Goal: Task Accomplishment & Management: Use online tool/utility

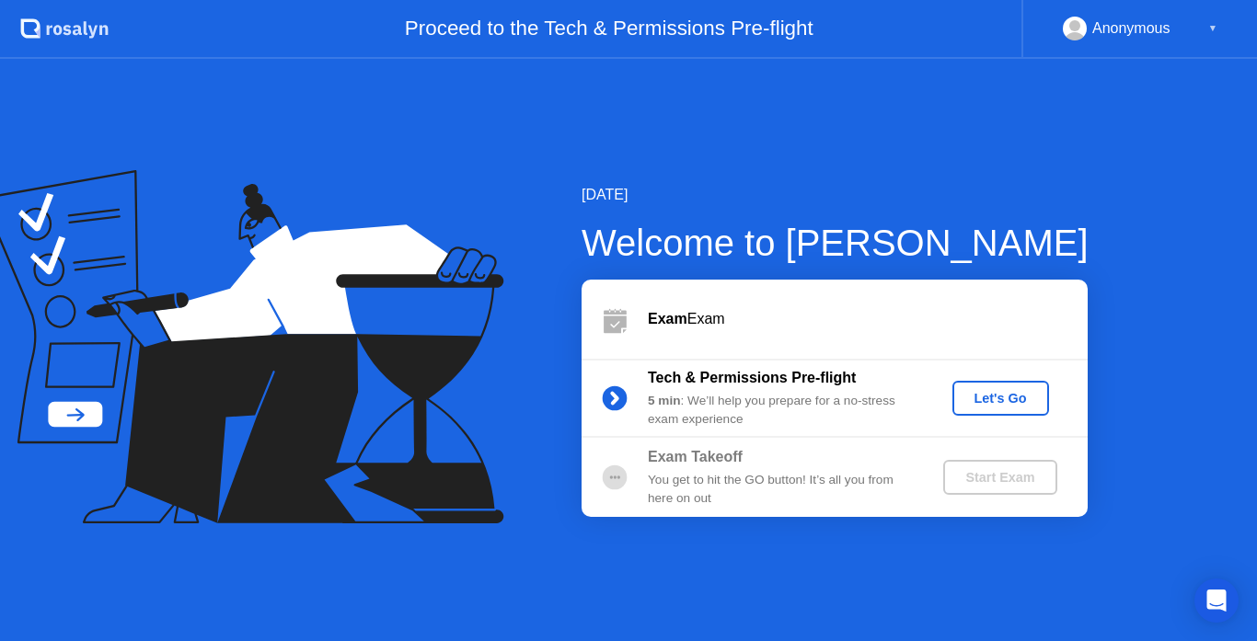
click at [971, 391] on div "Let's Go" at bounding box center [1001, 398] width 82 height 15
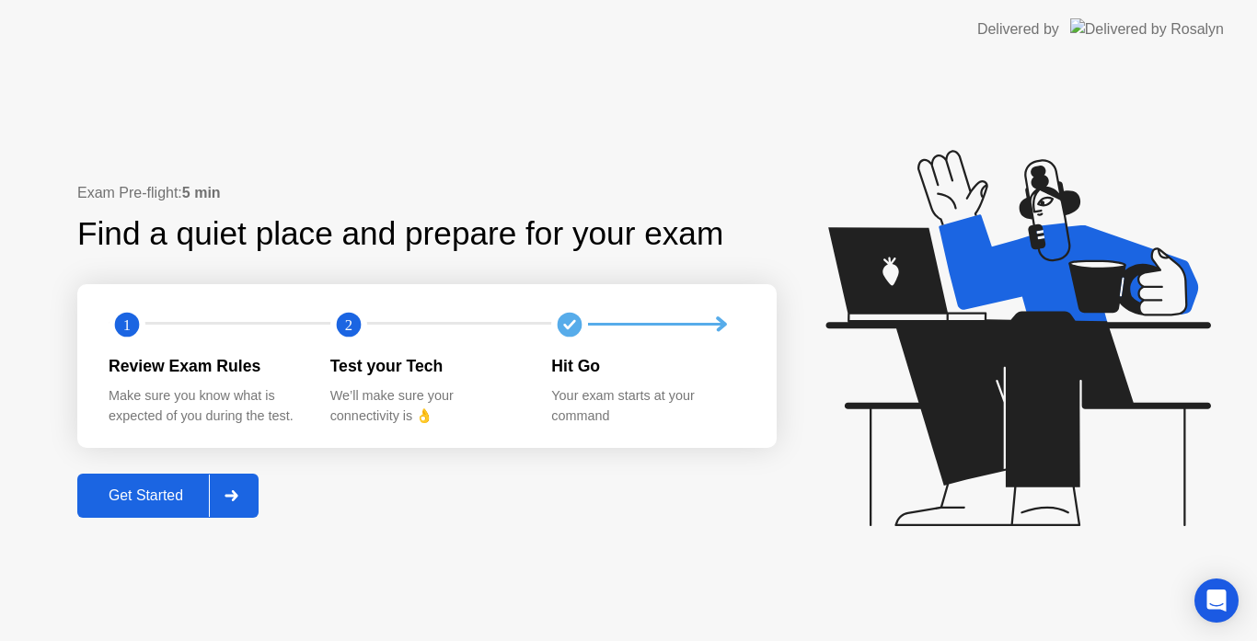
click at [184, 501] on div "Get Started" at bounding box center [146, 496] width 126 height 17
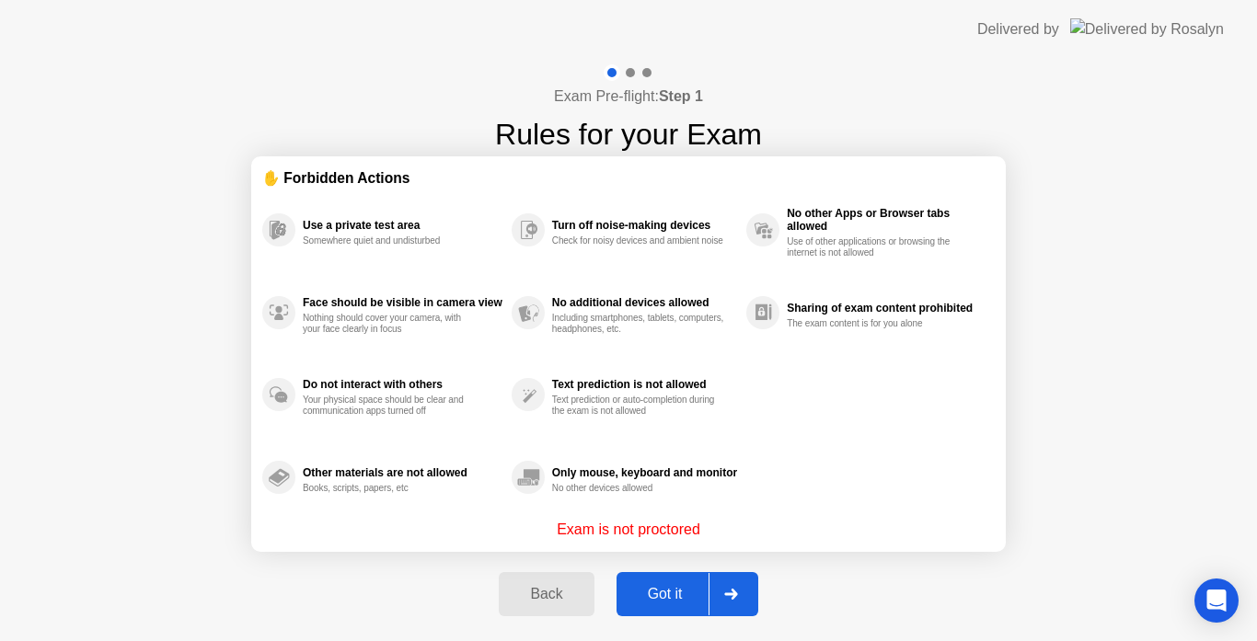
click at [688, 608] on button "Got it" at bounding box center [687, 594] width 142 height 44
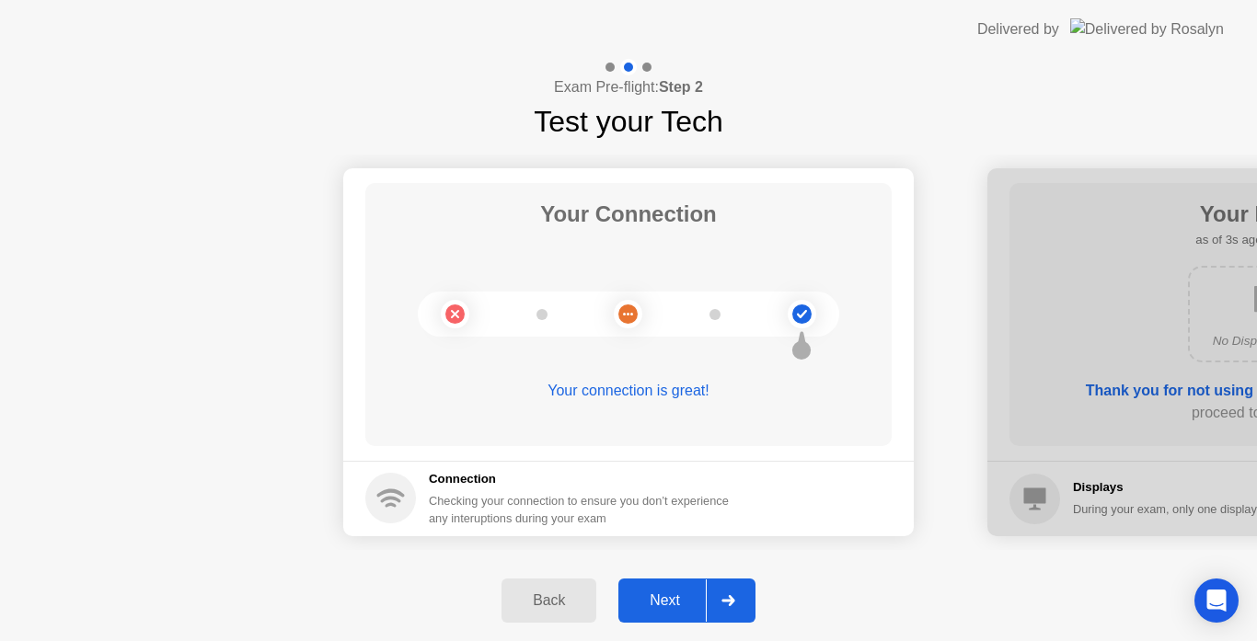
click at [689, 604] on div "Next" at bounding box center [665, 601] width 82 height 17
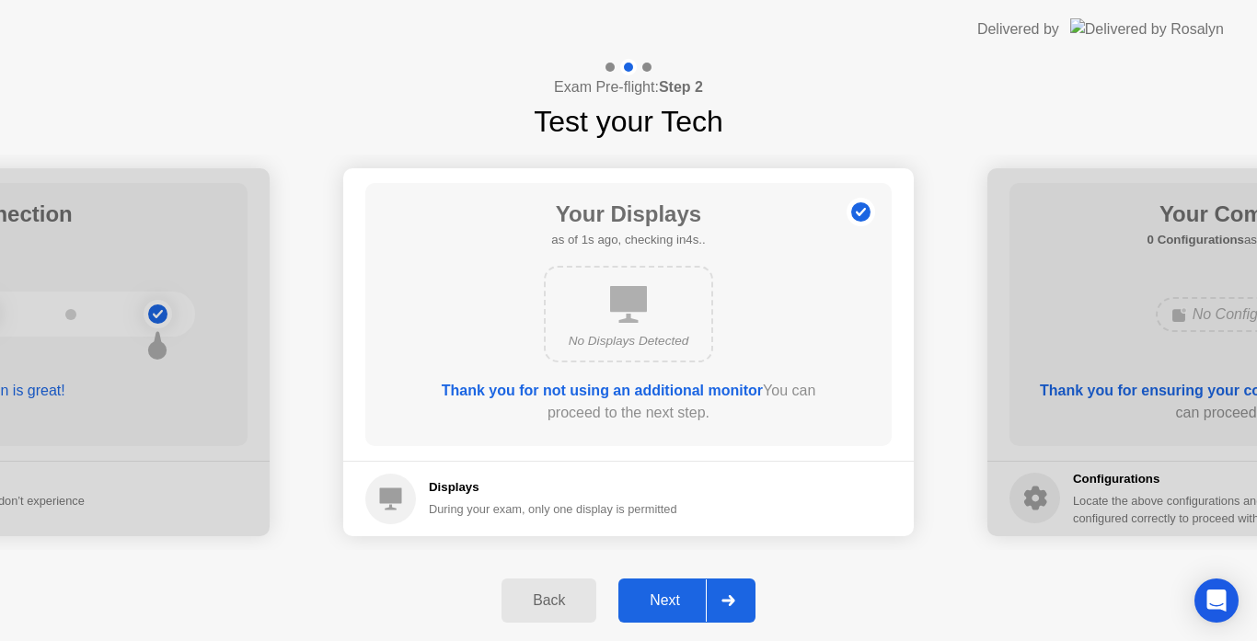
click at [688, 596] on div "Next" at bounding box center [665, 601] width 82 height 17
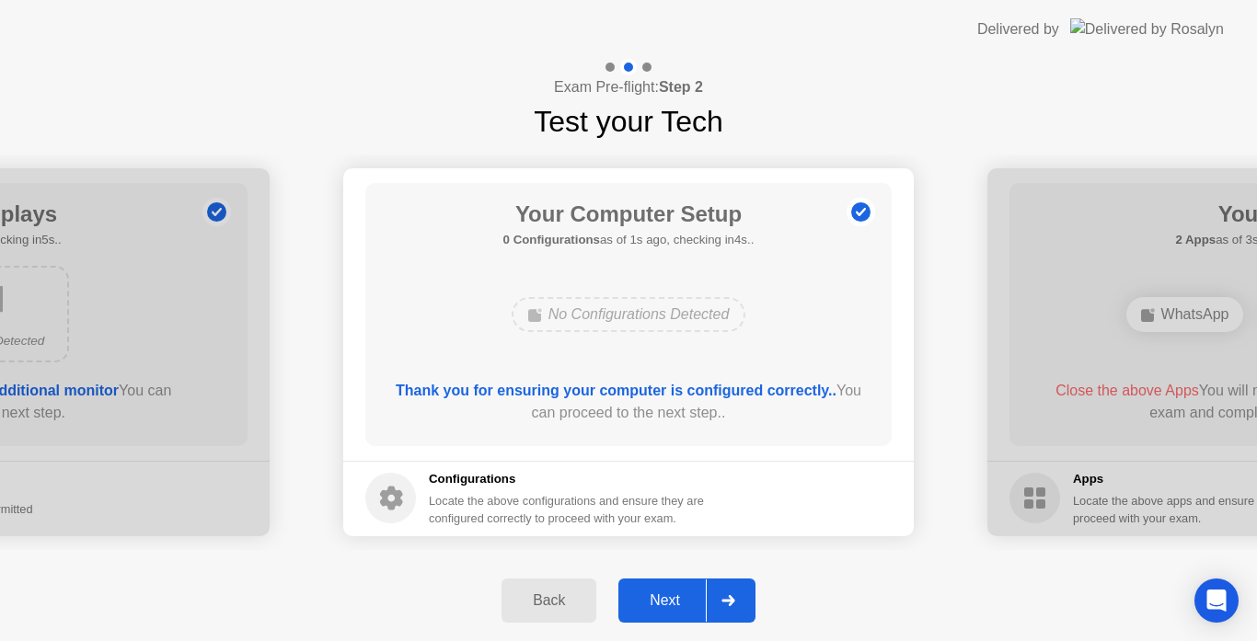
drag, startPoint x: 688, startPoint y: 596, endPoint x: 666, endPoint y: 595, distance: 22.1
click at [687, 596] on div "Next" at bounding box center [665, 601] width 82 height 17
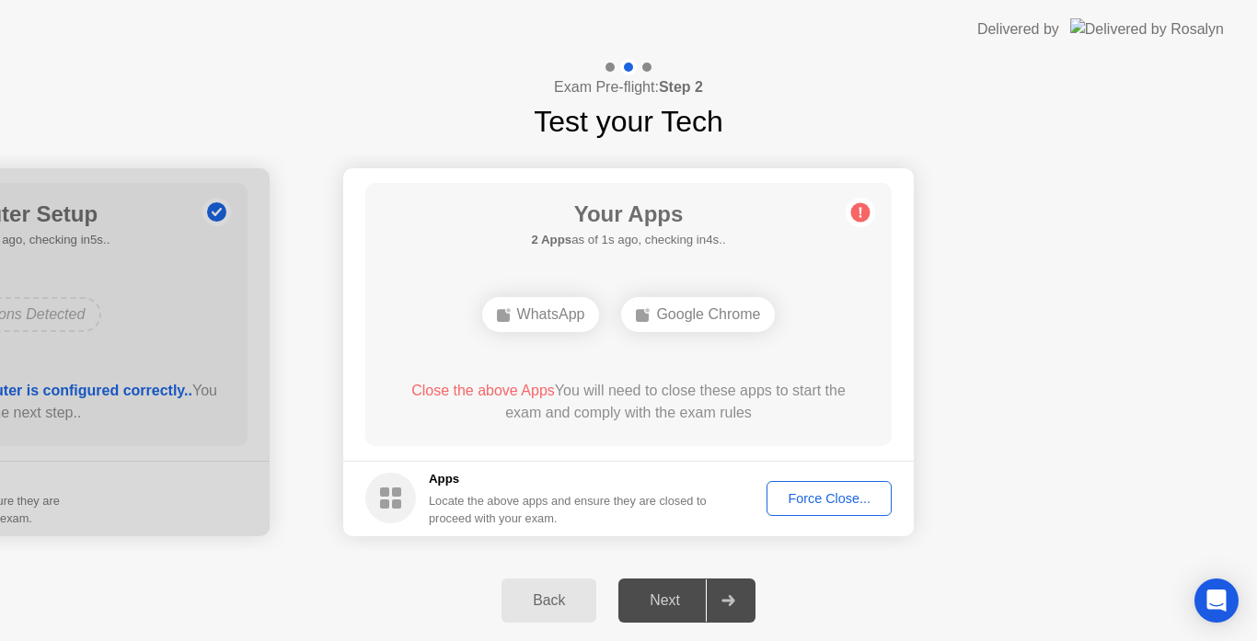
click at [813, 505] on div "Force Close..." at bounding box center [829, 498] width 112 height 15
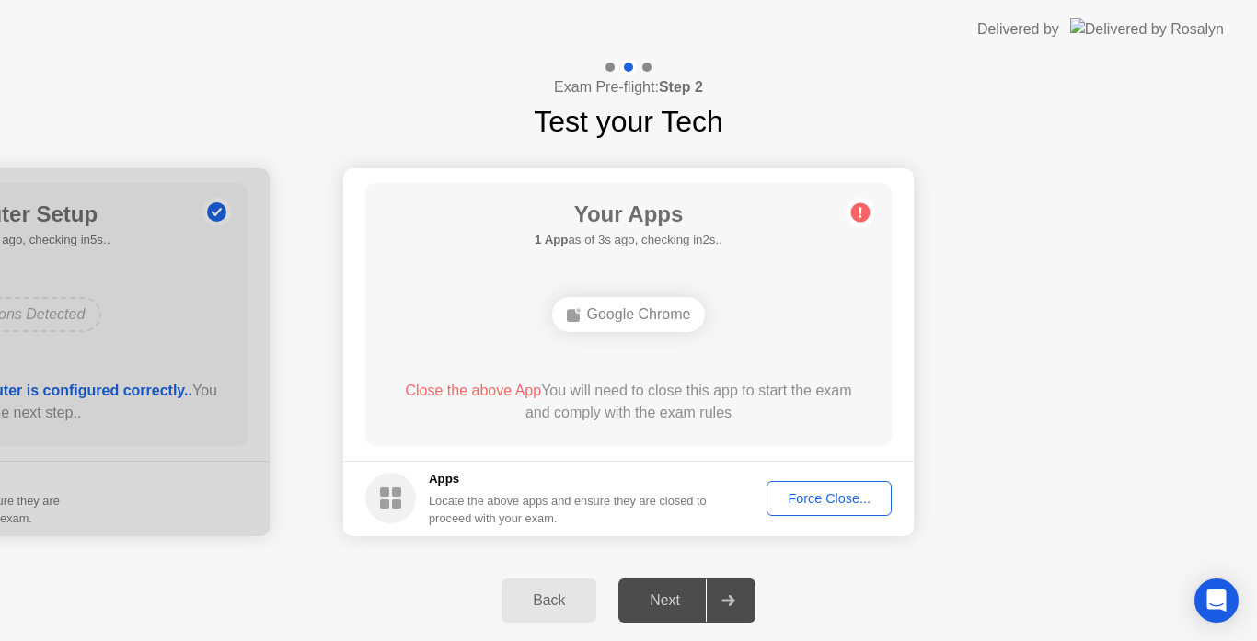
click at [809, 505] on div "Force Close..." at bounding box center [829, 498] width 112 height 15
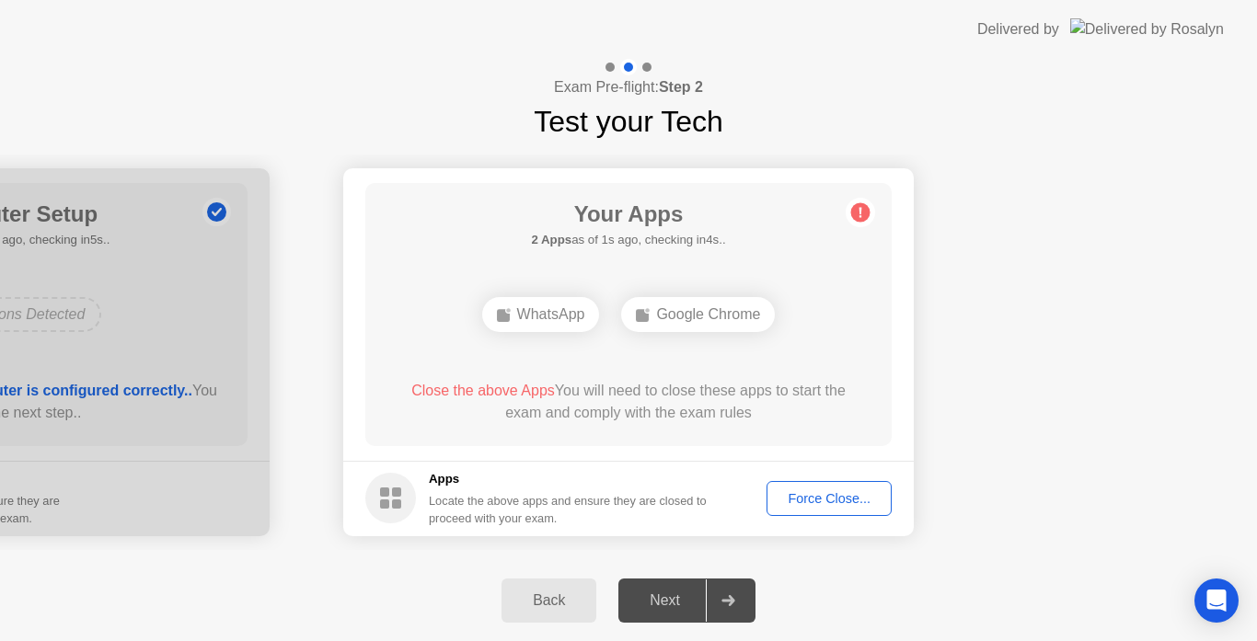
click at [857, 491] on div "Force Close..." at bounding box center [829, 498] width 112 height 15
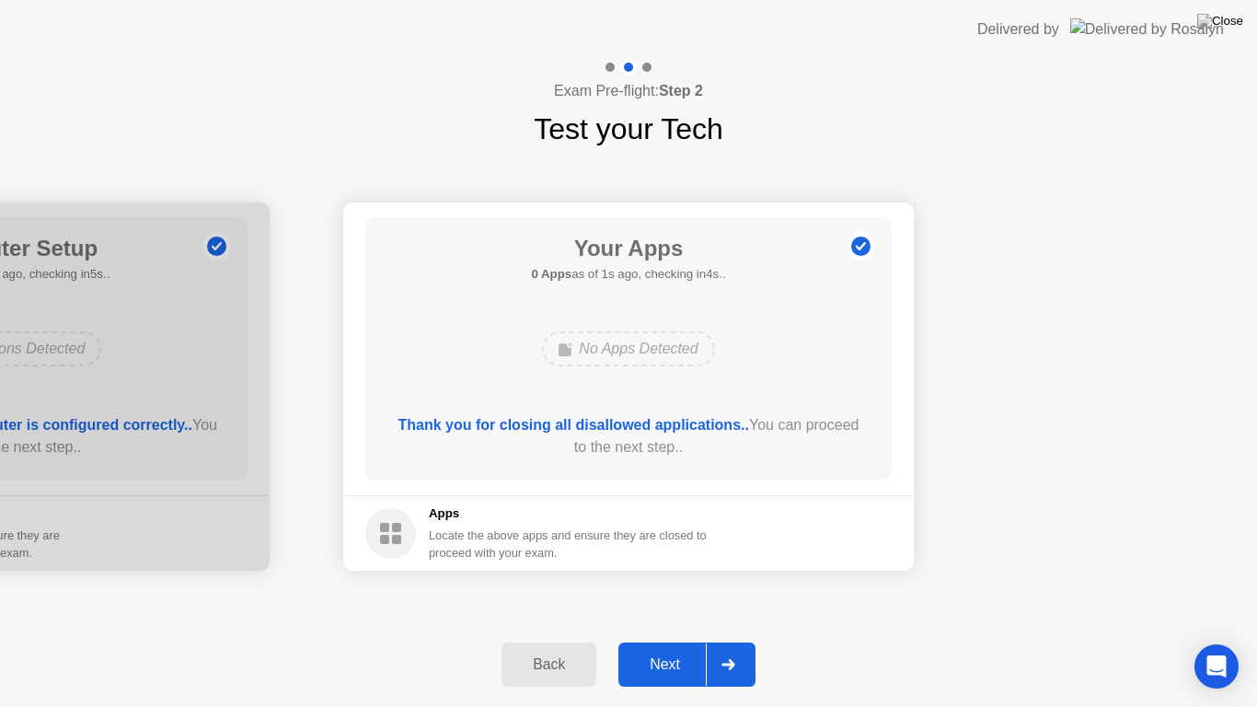
click at [663, 640] on button "Next" at bounding box center [686, 664] width 137 height 44
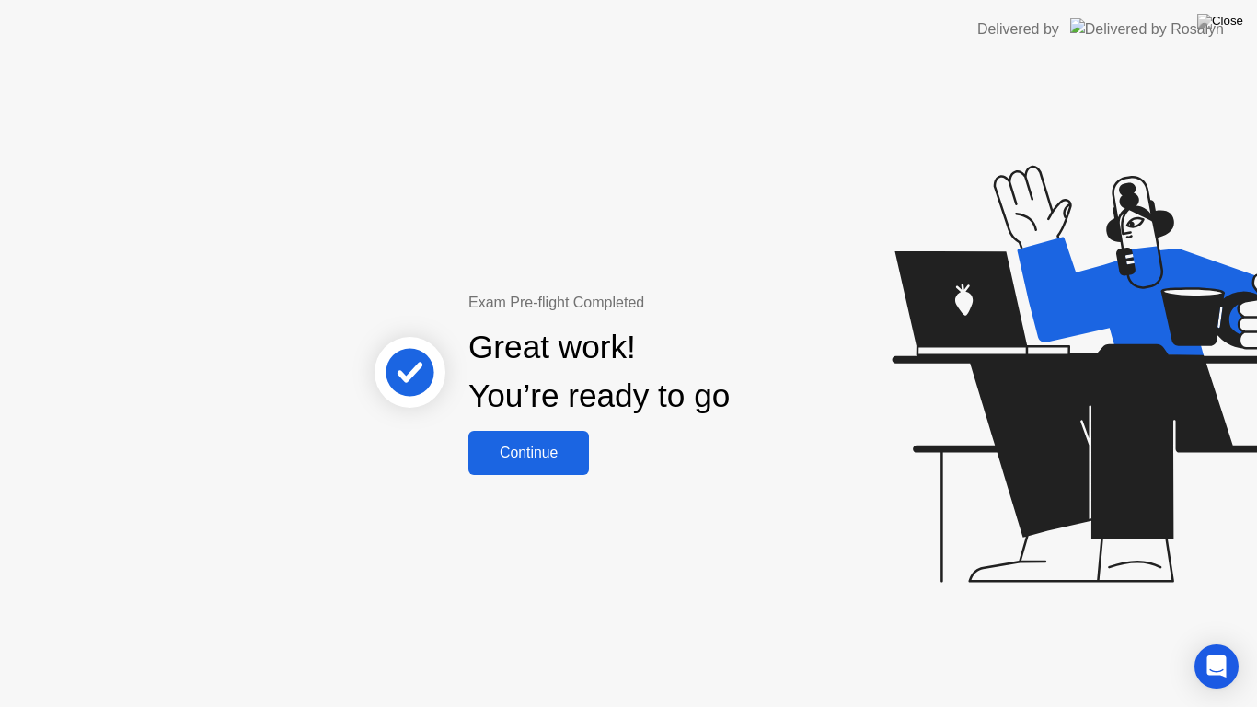
click at [528, 457] on div "Continue" at bounding box center [528, 452] width 109 height 17
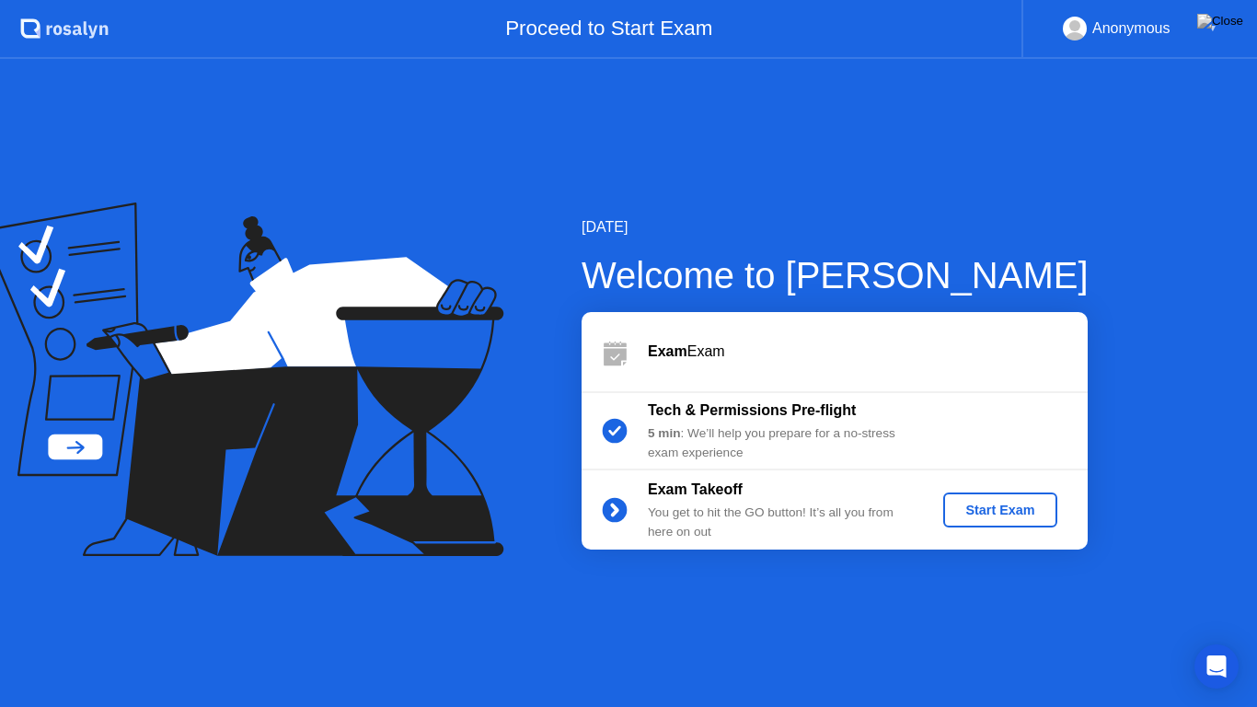
click at [1206, 33] on div "Anonymous ▼" at bounding box center [1140, 29] width 155 height 24
click at [1225, 27] on img at bounding box center [1220, 21] width 46 height 15
